Goal: Task Accomplishment & Management: Complete application form

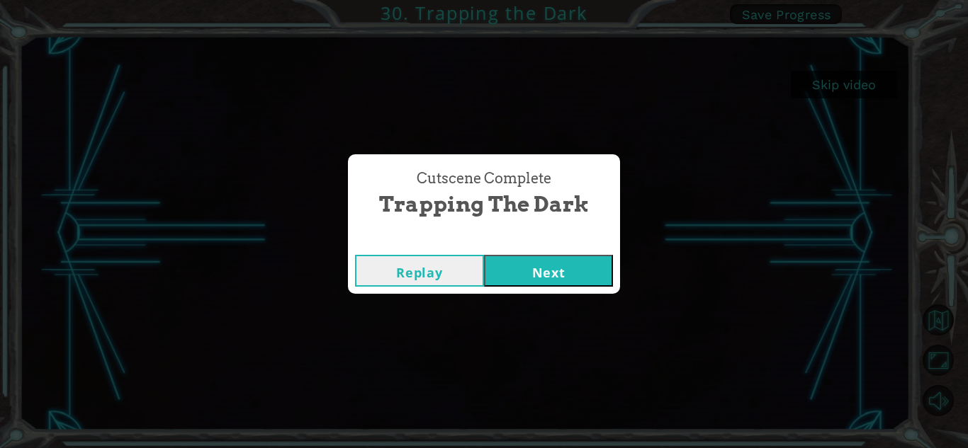
click at [523, 263] on button "Next" at bounding box center [548, 271] width 129 height 32
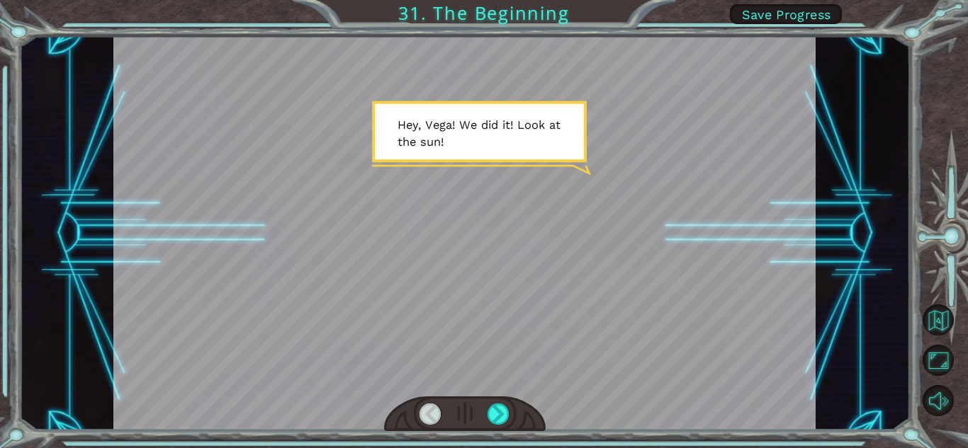
click at [516, 164] on div at bounding box center [464, 233] width 702 height 395
click at [492, 419] on div at bounding box center [498, 414] width 22 height 21
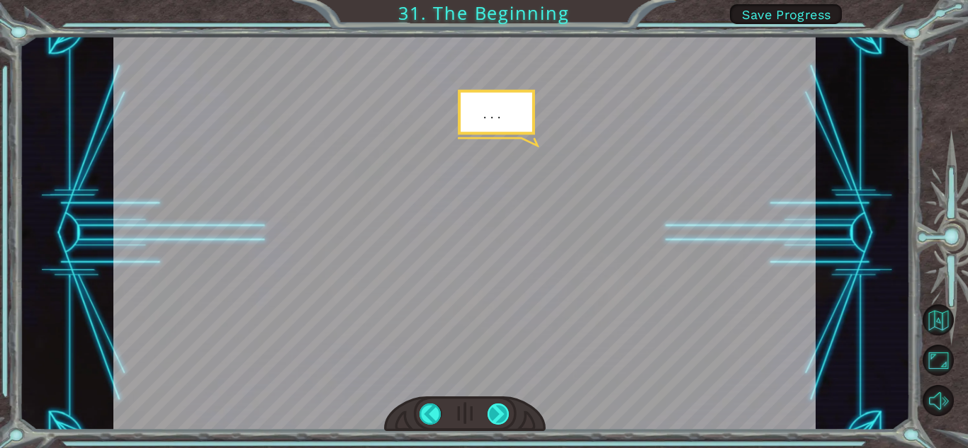
click at [492, 419] on div at bounding box center [498, 414] width 22 height 21
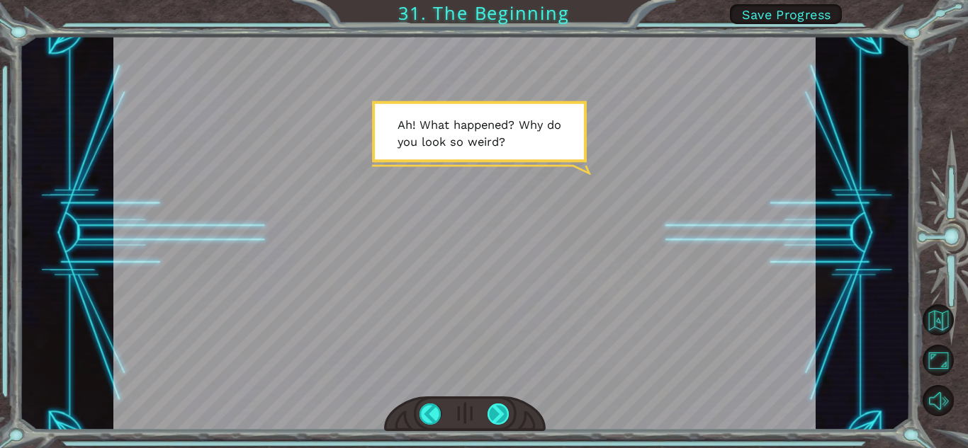
click at [497, 412] on div at bounding box center [498, 414] width 22 height 21
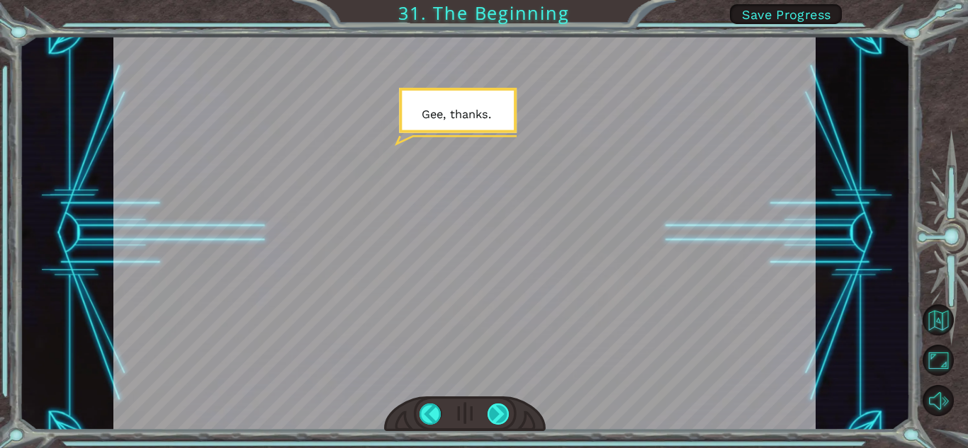
click at [497, 412] on div at bounding box center [498, 414] width 22 height 21
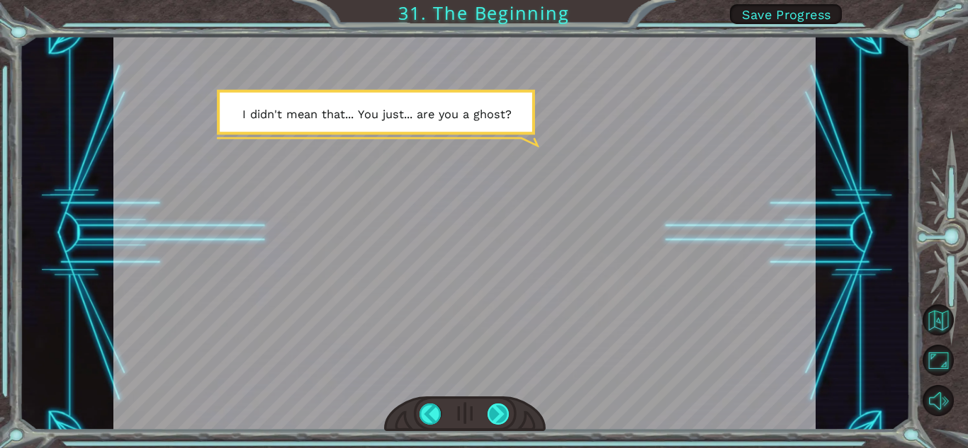
click at [497, 412] on div at bounding box center [498, 414] width 22 height 21
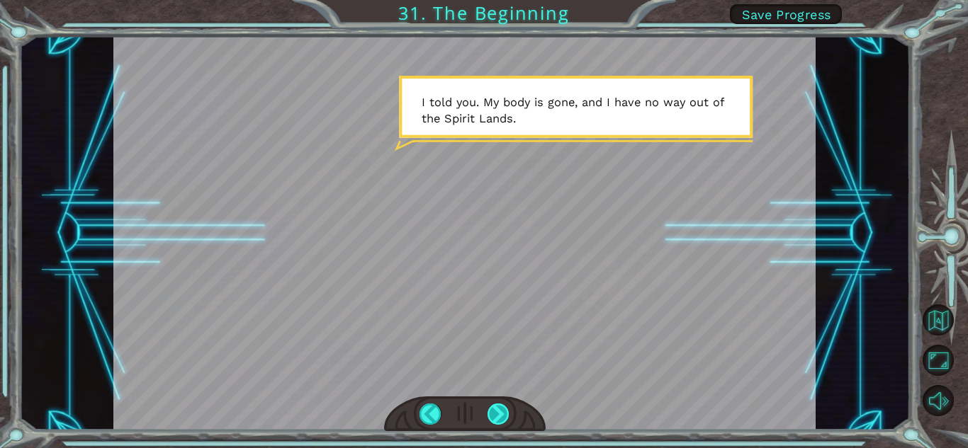
click at [496, 410] on div at bounding box center [498, 414] width 22 height 21
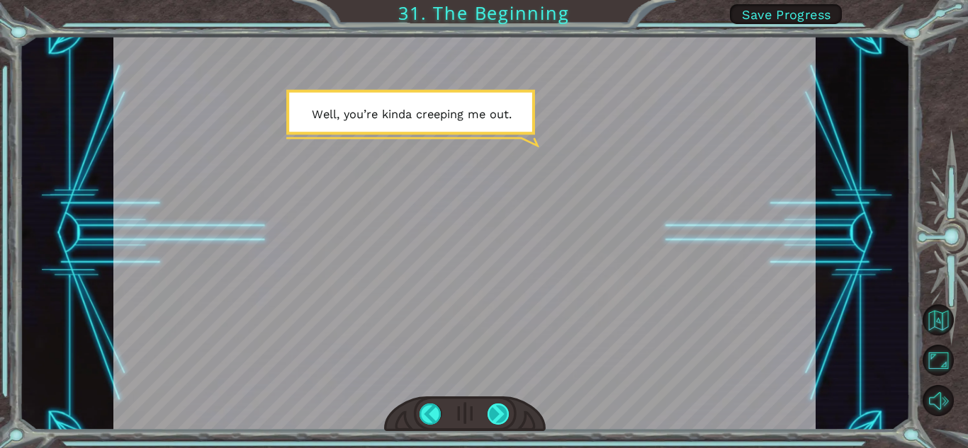
click at [497, 409] on div at bounding box center [498, 414] width 22 height 21
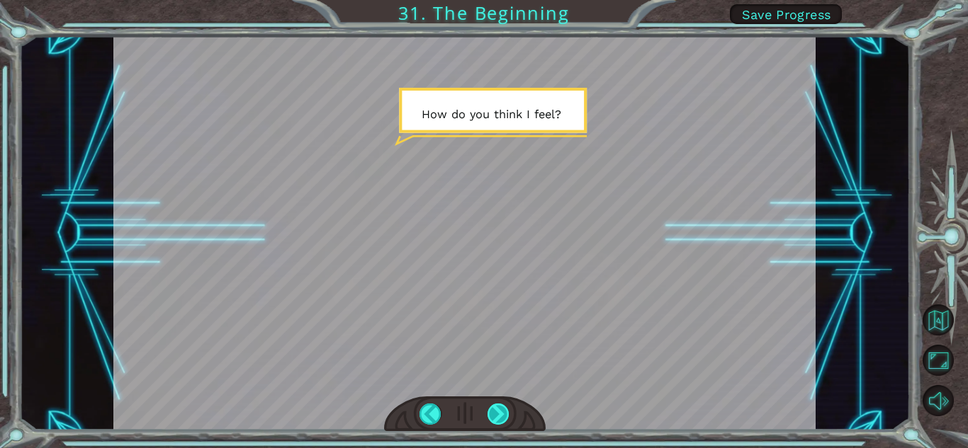
click at [498, 410] on div at bounding box center [498, 414] width 22 height 21
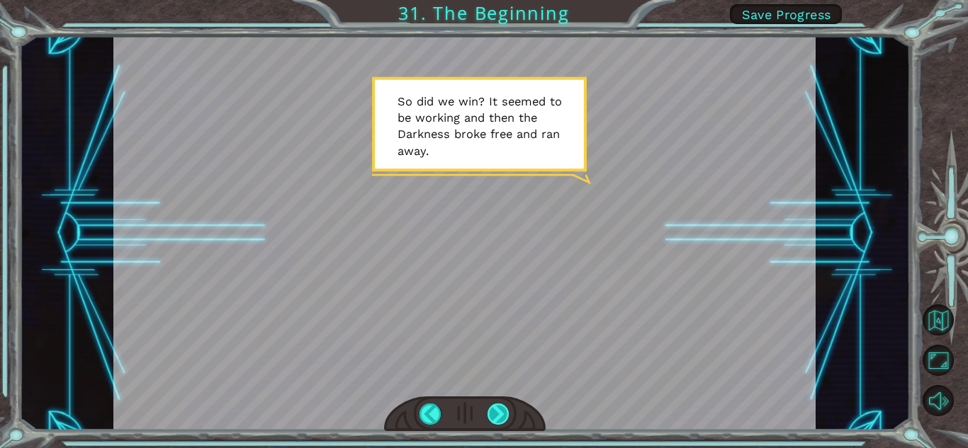
click at [498, 410] on div at bounding box center [498, 414] width 22 height 21
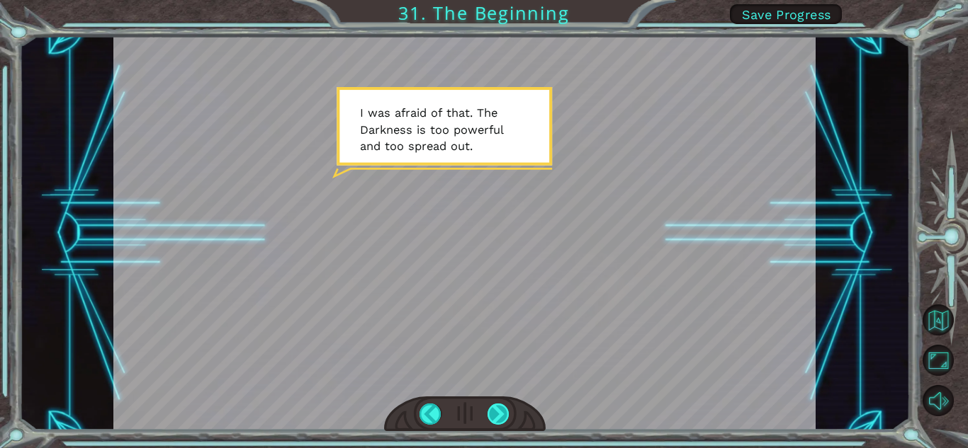
click at [498, 409] on div at bounding box center [498, 414] width 22 height 21
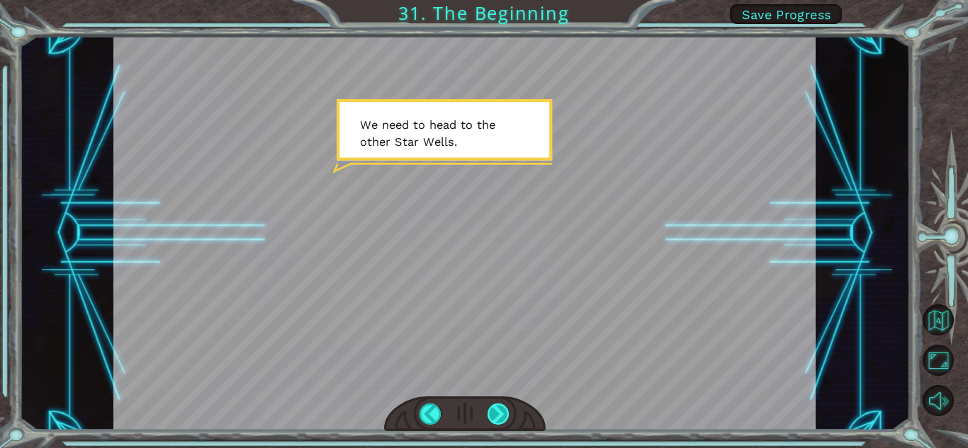
click at [498, 409] on div at bounding box center [498, 414] width 22 height 21
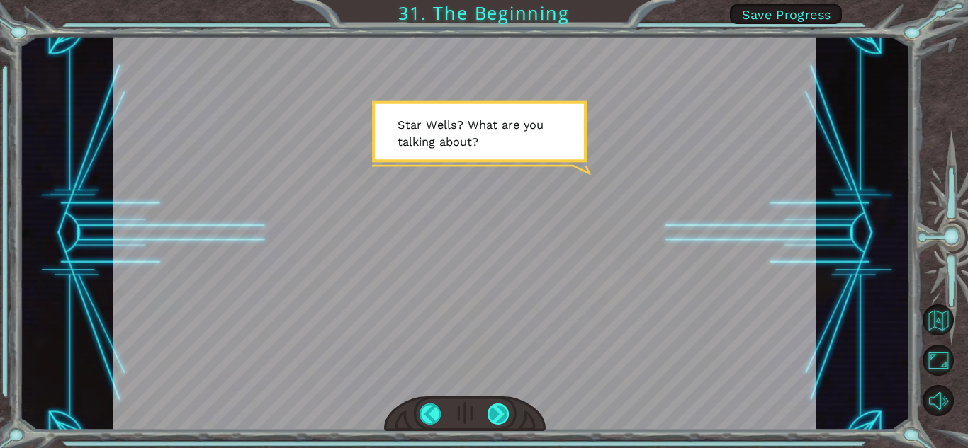
click at [497, 421] on div at bounding box center [498, 414] width 22 height 21
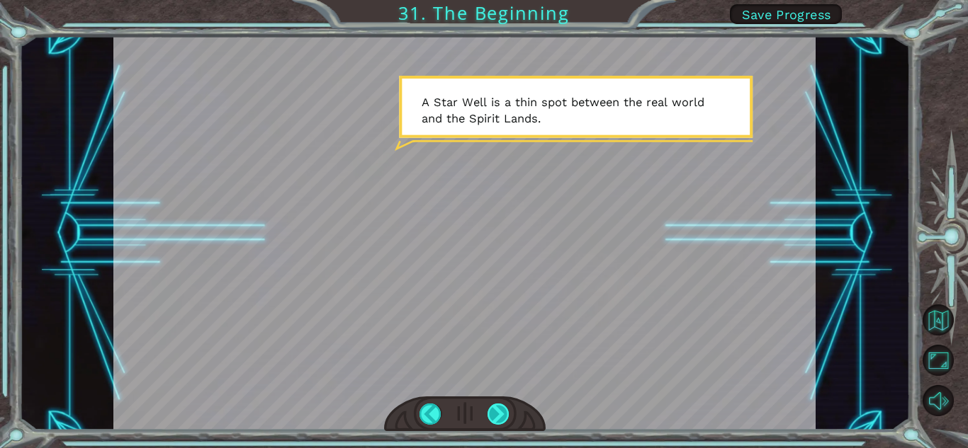
click at [497, 419] on div at bounding box center [498, 414] width 22 height 21
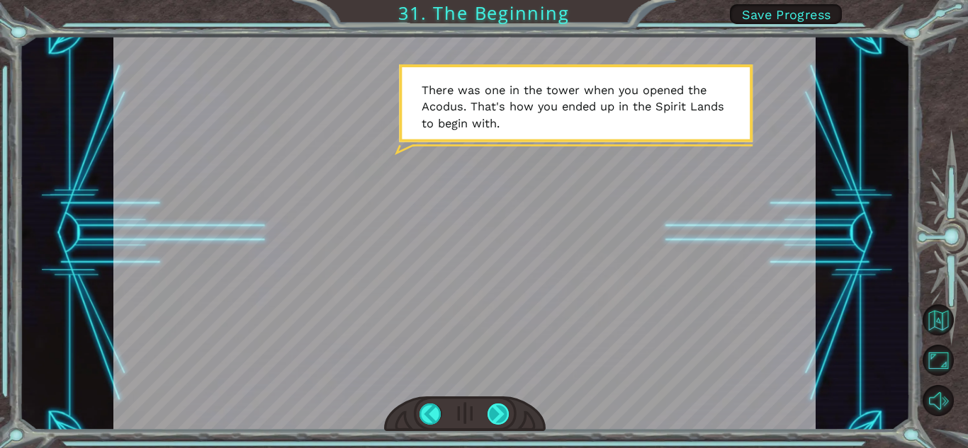
click at [502, 414] on div at bounding box center [498, 414] width 22 height 21
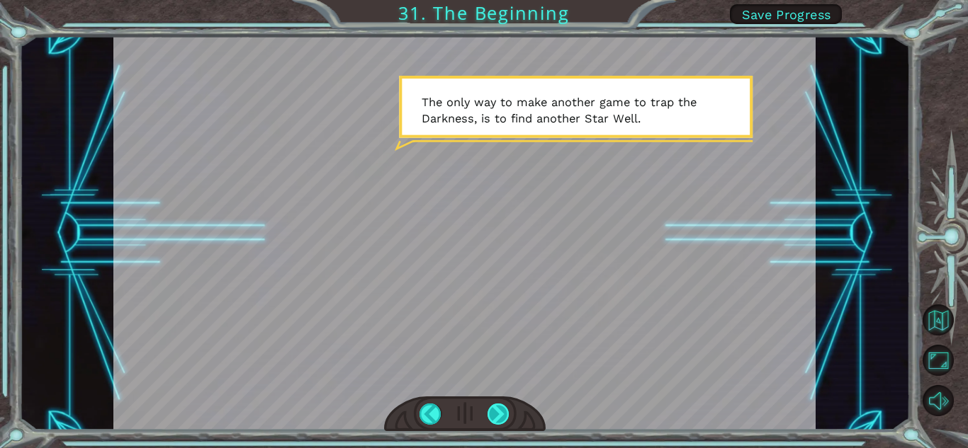
click at [498, 413] on div at bounding box center [498, 414] width 22 height 21
click at [497, 412] on div at bounding box center [498, 414] width 22 height 21
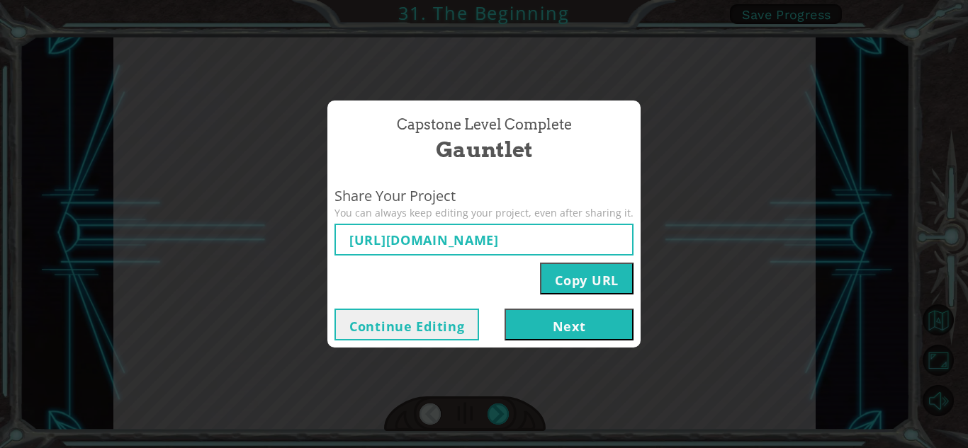
type input "[URL][DOMAIN_NAME]"
click at [574, 320] on button "Next" at bounding box center [568, 325] width 129 height 32
